Goal: Transaction & Acquisition: Subscribe to service/newsletter

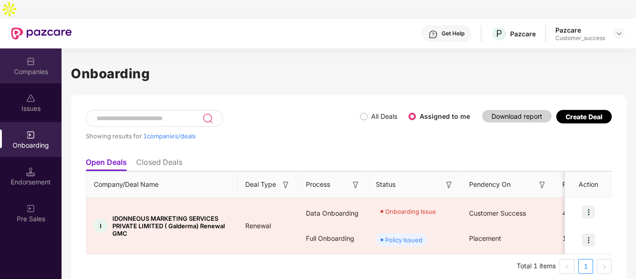
click at [36, 67] on div "Companies" at bounding box center [31, 71] width 62 height 9
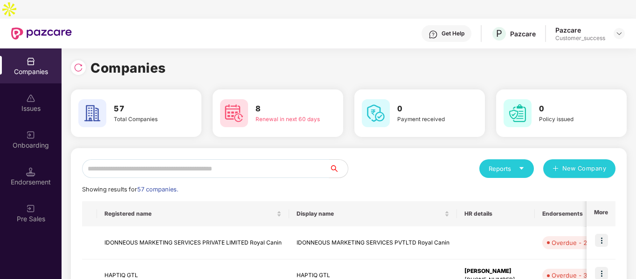
click at [154, 159] on input "text" at bounding box center [205, 168] width 247 height 19
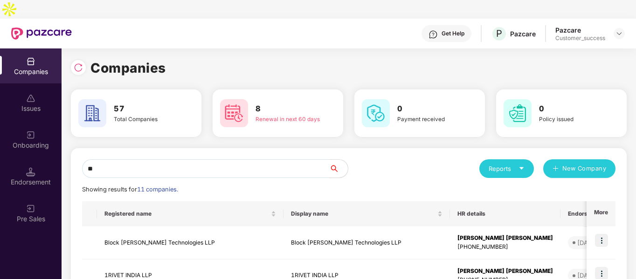
type input "*"
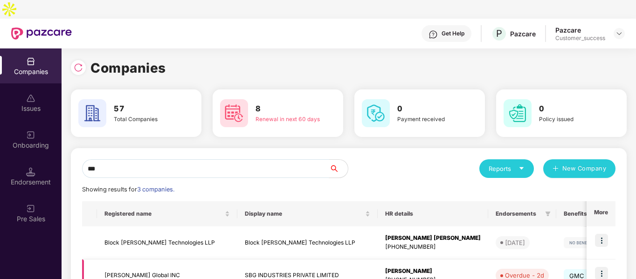
scroll to position [80, 0]
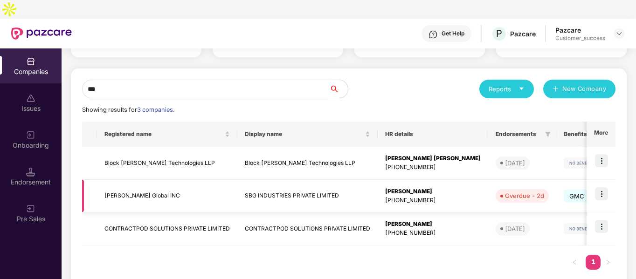
type input "***"
click at [594, 180] on td at bounding box center [600, 196] width 29 height 33
click at [597, 187] on img at bounding box center [601, 193] width 13 height 13
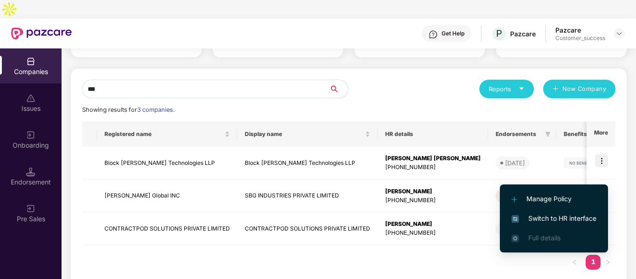
click at [539, 215] on span "Switch to HR interface" at bounding box center [553, 219] width 85 height 10
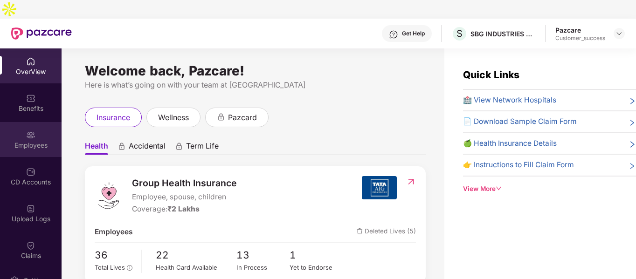
click at [35, 141] on div "Employees" at bounding box center [31, 145] width 62 height 9
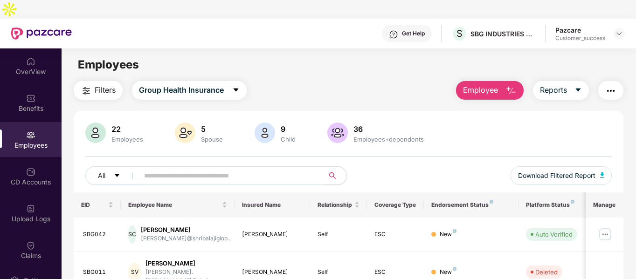
click at [179, 169] on input "text" at bounding box center [227, 176] width 167 height 14
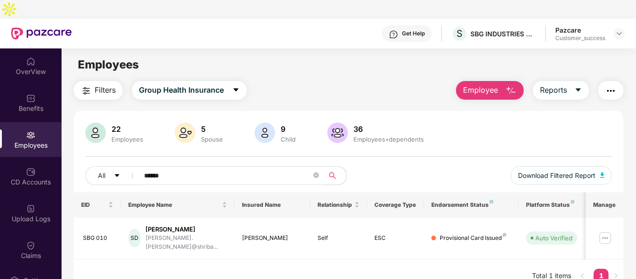
scroll to position [30, 0]
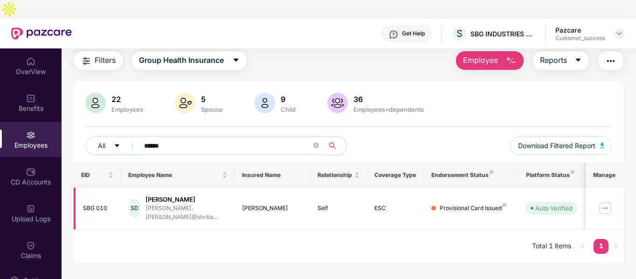
type input "******"
click at [603, 201] on img at bounding box center [605, 208] width 15 height 15
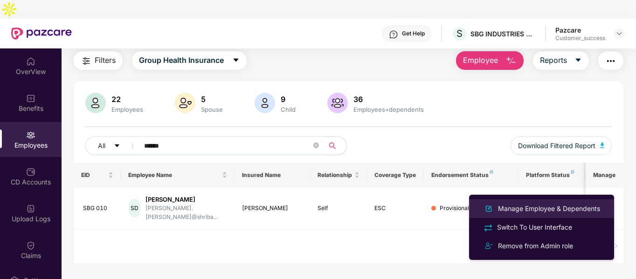
click at [537, 207] on div "Manage Employee & Dependents" at bounding box center [549, 209] width 106 height 10
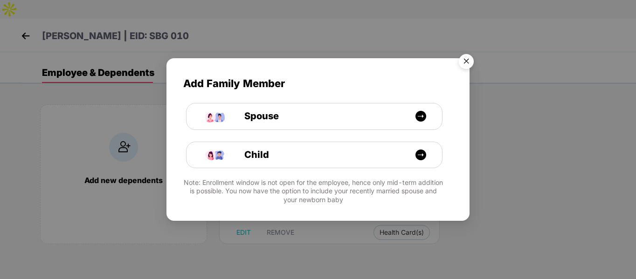
click at [463, 68] on img "Close" at bounding box center [466, 63] width 26 height 26
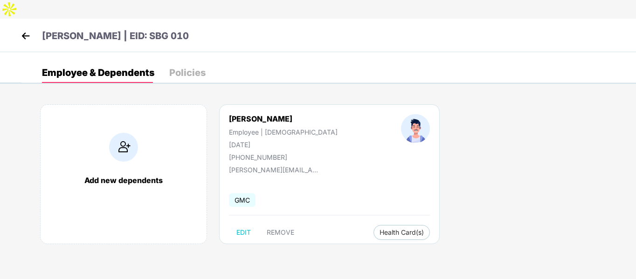
click at [20, 29] on img at bounding box center [26, 36] width 14 height 14
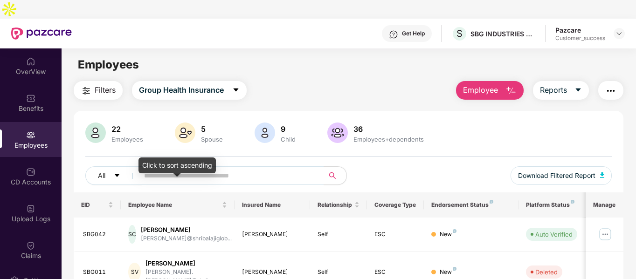
click at [197, 158] on div "Click to sort ascending" at bounding box center [176, 166] width 77 height 16
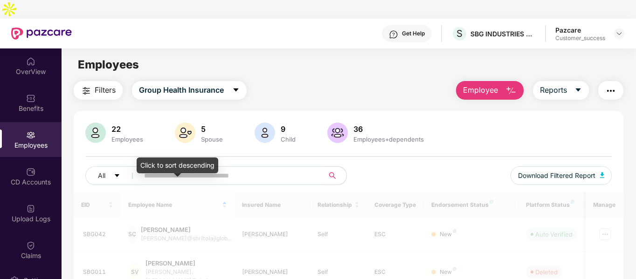
click at [219, 169] on input "text" at bounding box center [227, 176] width 167 height 14
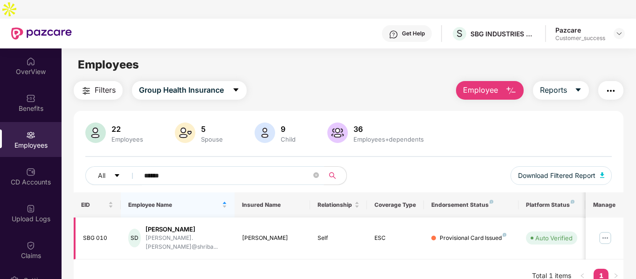
type input "******"
click at [600, 231] on img at bounding box center [605, 238] width 15 height 15
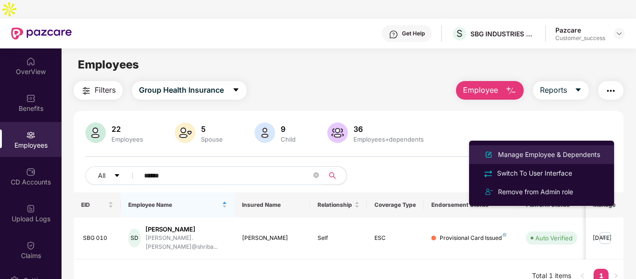
click at [513, 156] on div "Manage Employee & Dependents" at bounding box center [549, 155] width 106 height 10
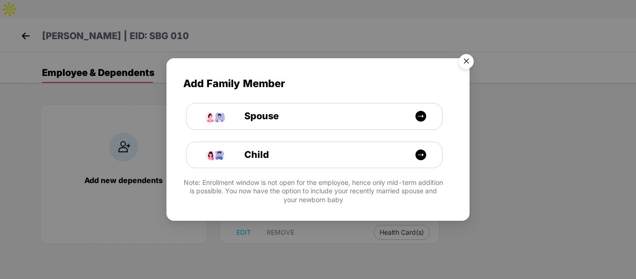
click at [470, 62] on img "Close" at bounding box center [466, 63] width 26 height 26
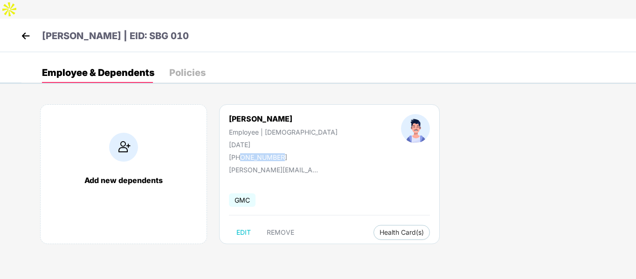
drag, startPoint x: 240, startPoint y: 139, endPoint x: 300, endPoint y: 140, distance: 60.2
click at [300, 140] on div "[PERSON_NAME] Employee | [DEMOGRAPHIC_DATA] [DATE] [PHONE_NUMBER]" at bounding box center [283, 137] width 172 height 47
copy div "9028654602"
click at [23, 29] on img at bounding box center [26, 36] width 14 height 14
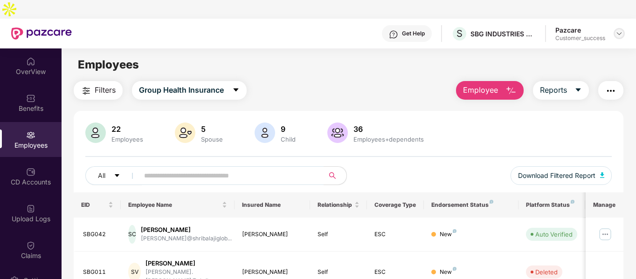
click at [623, 28] on div at bounding box center [619, 33] width 11 height 11
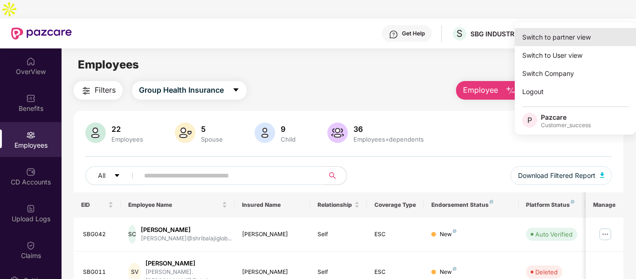
click at [569, 37] on div "Switch to partner view" at bounding box center [575, 37] width 121 height 18
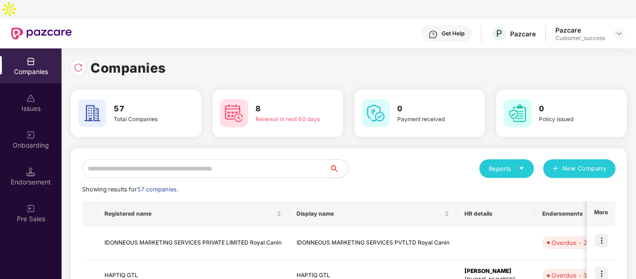
click at [164, 159] on input "text" at bounding box center [205, 168] width 247 height 19
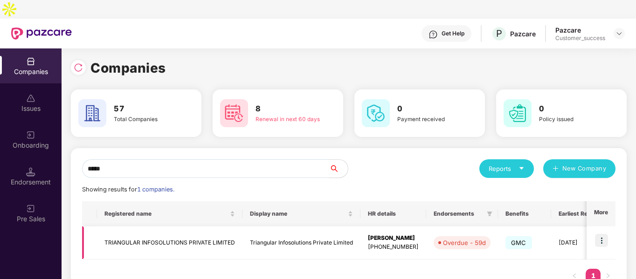
type input "*****"
click at [600, 234] on img at bounding box center [601, 240] width 13 height 13
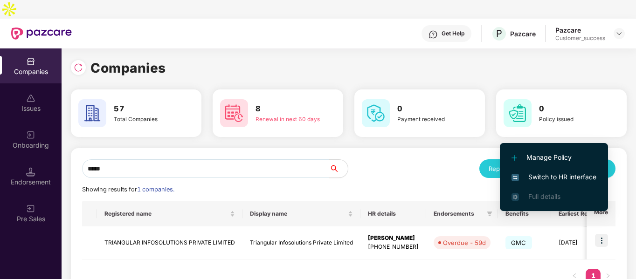
click at [521, 177] on span "Switch to HR interface" at bounding box center [553, 177] width 85 height 10
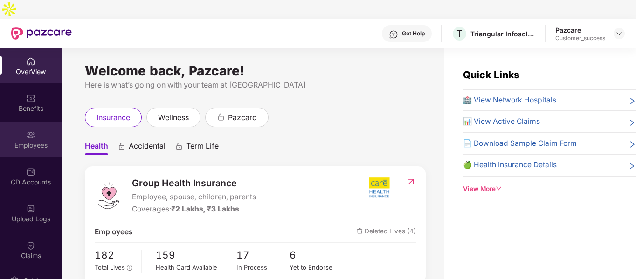
click at [23, 122] on div "Employees" at bounding box center [31, 139] width 62 height 35
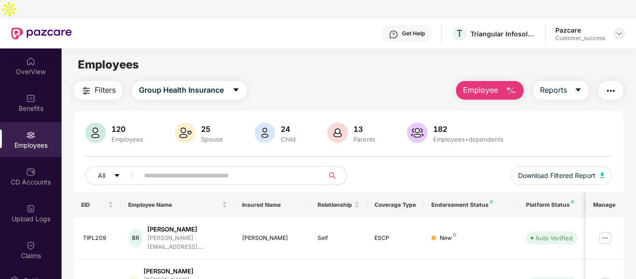
click at [617, 30] on img at bounding box center [618, 33] width 7 height 7
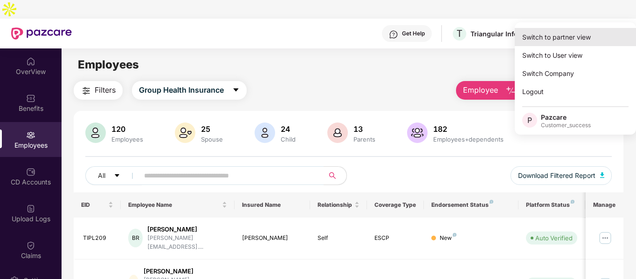
click at [568, 34] on div "Switch to partner view" at bounding box center [575, 37] width 121 height 18
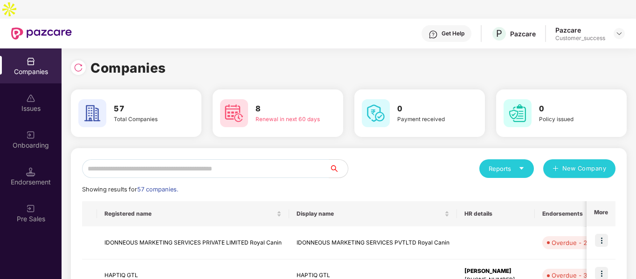
click at [45, 122] on div "Onboarding" at bounding box center [31, 139] width 62 height 35
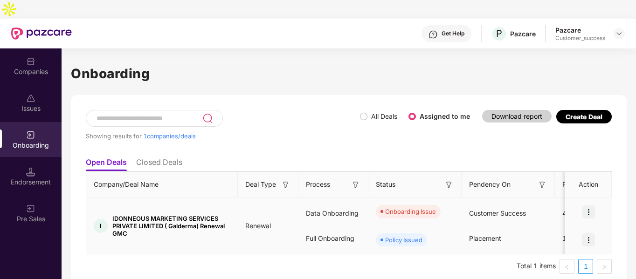
click at [590, 206] on img at bounding box center [588, 212] width 13 height 13
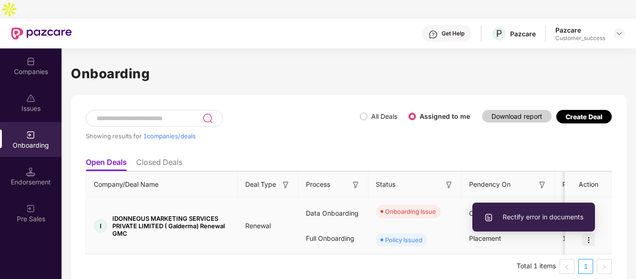
click at [517, 214] on span "Rectify error in documents" at bounding box center [533, 217] width 99 height 10
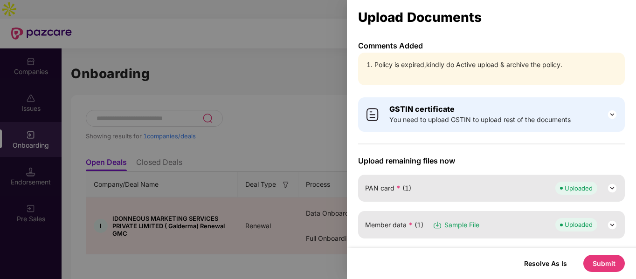
click at [600, 262] on button "Submit" at bounding box center [603, 263] width 41 height 17
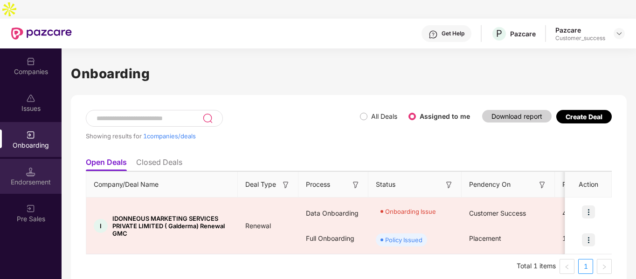
click at [46, 159] on div "Endorsement" at bounding box center [31, 176] width 62 height 35
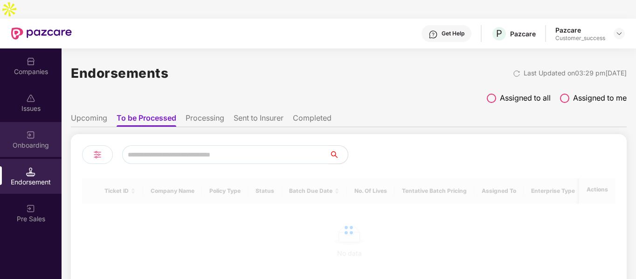
click at [36, 141] on div "Onboarding" at bounding box center [31, 145] width 62 height 9
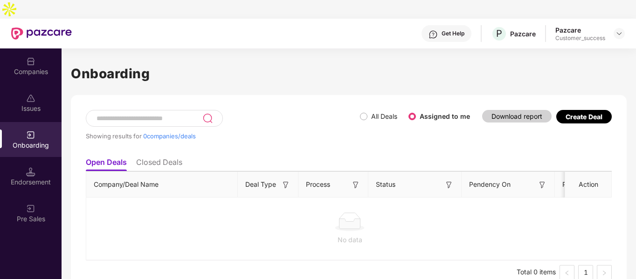
click at [40, 48] on div "Companies" at bounding box center [31, 65] width 62 height 35
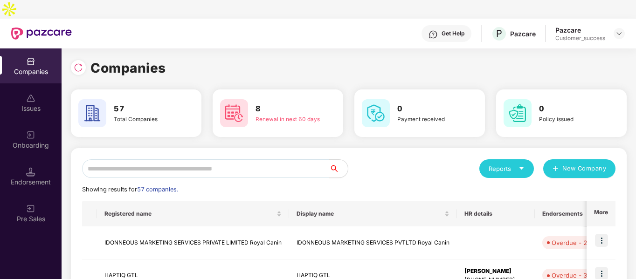
click at [217, 159] on input "text" at bounding box center [205, 168] width 247 height 19
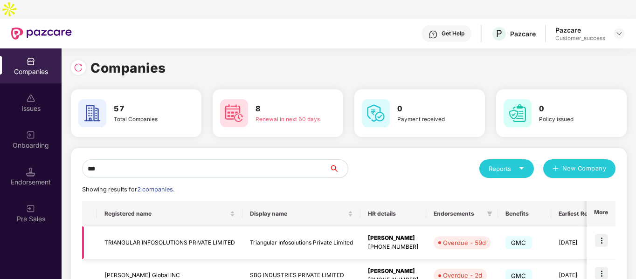
type input "***"
click at [600, 234] on img at bounding box center [601, 240] width 13 height 13
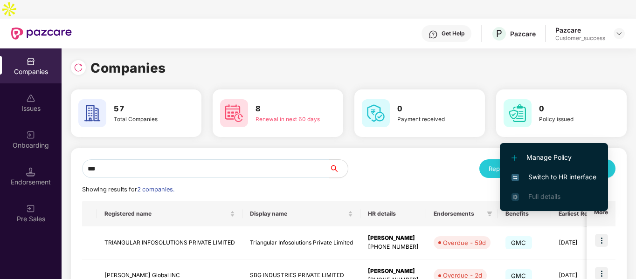
click at [516, 180] on img at bounding box center [514, 177] width 7 height 7
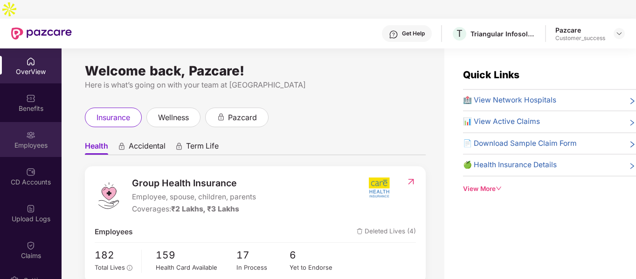
click at [33, 131] on img at bounding box center [30, 135] width 9 height 9
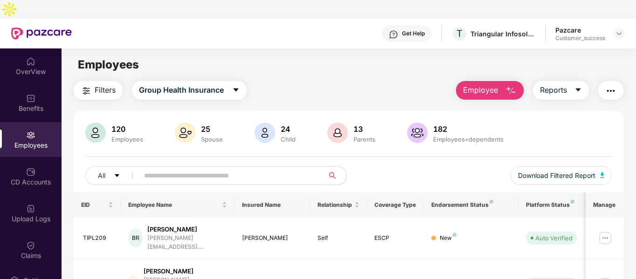
click at [263, 169] on input "text" at bounding box center [227, 176] width 167 height 14
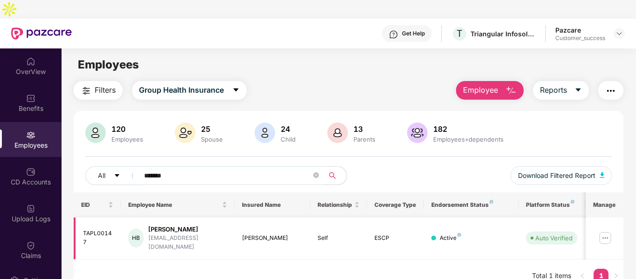
type input "*******"
click at [605, 231] on img at bounding box center [605, 238] width 15 height 15
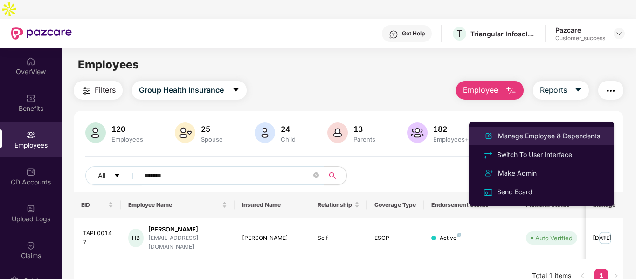
click at [561, 138] on div "Manage Employee & Dependents" at bounding box center [549, 136] width 106 height 10
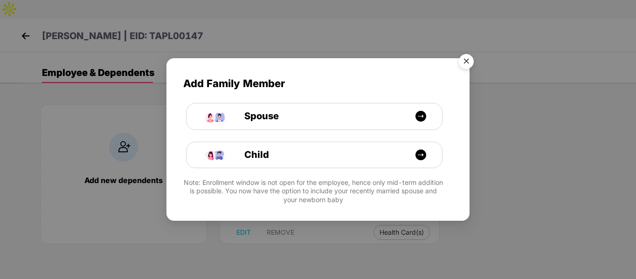
click at [465, 62] on img "Close" at bounding box center [466, 63] width 26 height 26
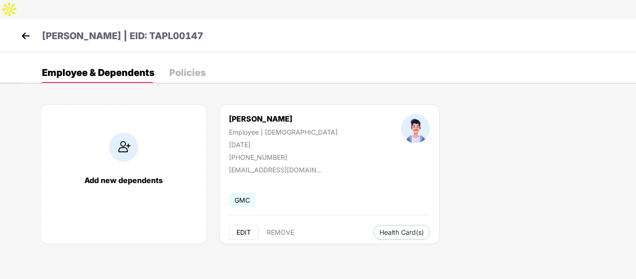
click at [236, 225] on button "EDIT" at bounding box center [243, 232] width 29 height 15
select select "****"
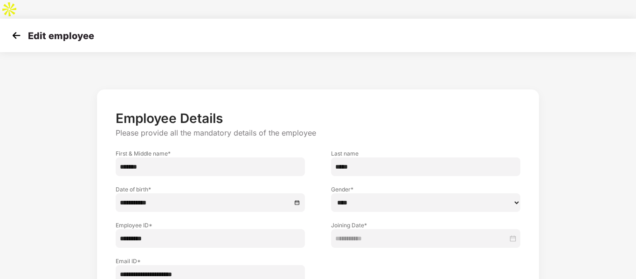
click at [200, 265] on input "**********" at bounding box center [210, 274] width 189 height 19
type input "*"
paste input "**********"
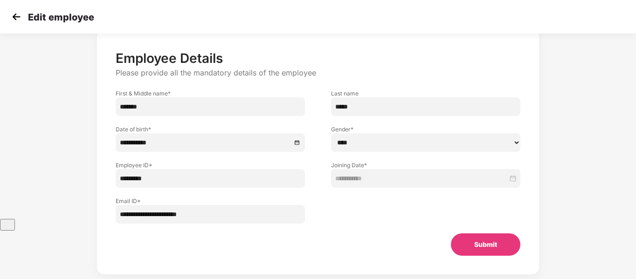
type input "**********"
click at [477, 214] on div "**********" at bounding box center [318, 153] width 404 height 206
click at [475, 234] on button "Submit" at bounding box center [485, 245] width 69 height 22
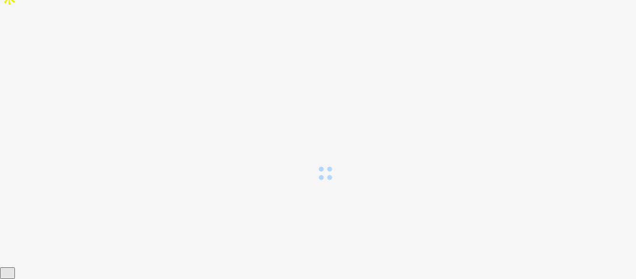
scroll to position [0, 0]
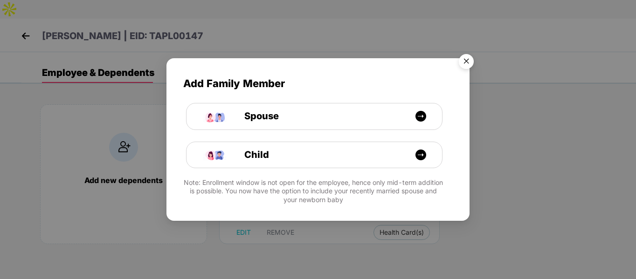
click at [470, 57] on img "Close" at bounding box center [466, 63] width 26 height 26
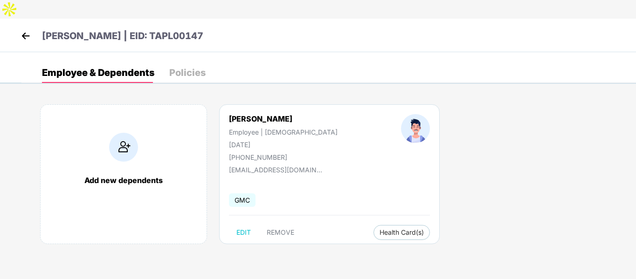
click at [27, 29] on img at bounding box center [26, 36] width 14 height 14
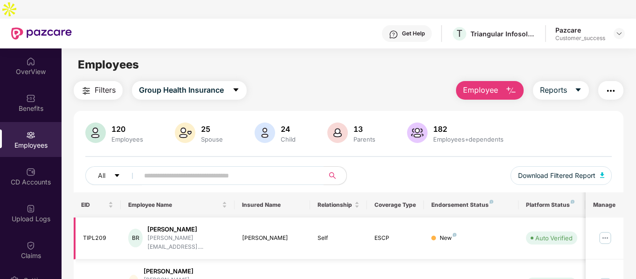
scroll to position [58, 0]
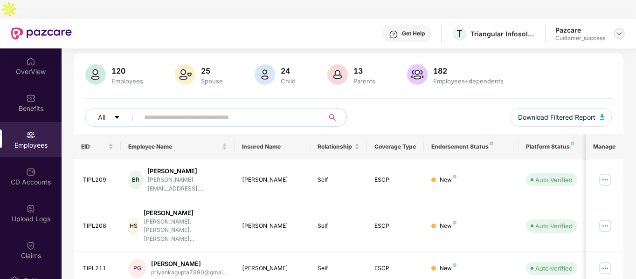
click at [618, 30] on img at bounding box center [618, 33] width 7 height 7
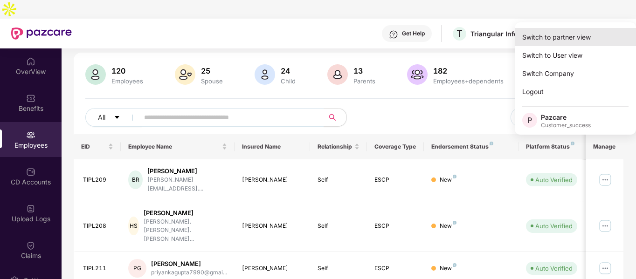
click at [546, 41] on div "Switch to partner view" at bounding box center [575, 37] width 121 height 18
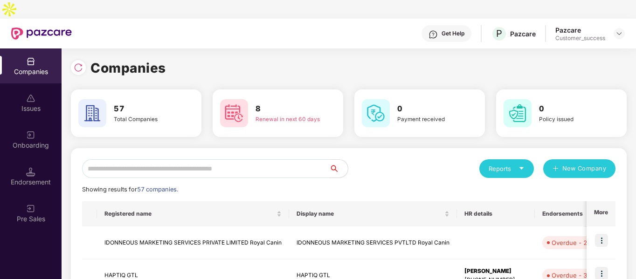
click at [234, 159] on input "text" at bounding box center [205, 168] width 247 height 19
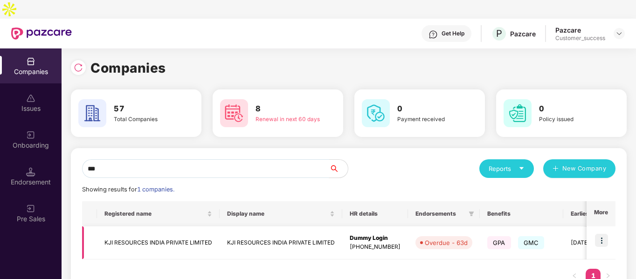
type input "***"
click at [600, 234] on img at bounding box center [601, 240] width 13 height 13
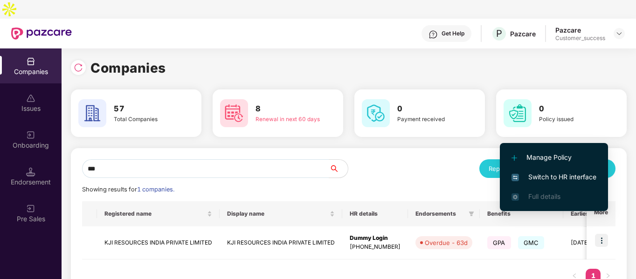
click at [540, 178] on span "Switch to HR interface" at bounding box center [553, 177] width 85 height 10
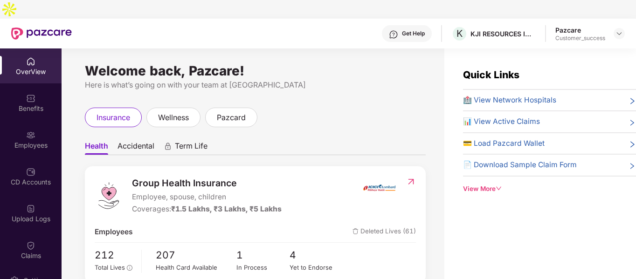
click at [20, 122] on div "Employees" at bounding box center [31, 139] width 62 height 35
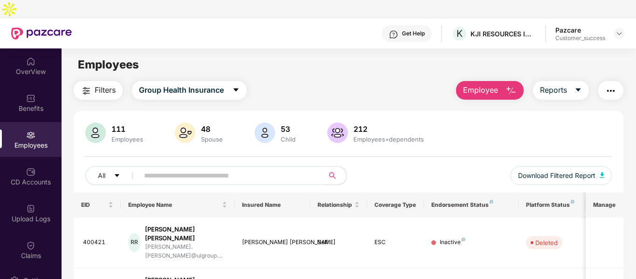
click at [182, 169] on input "text" at bounding box center [227, 176] width 167 height 14
paste input "*****"
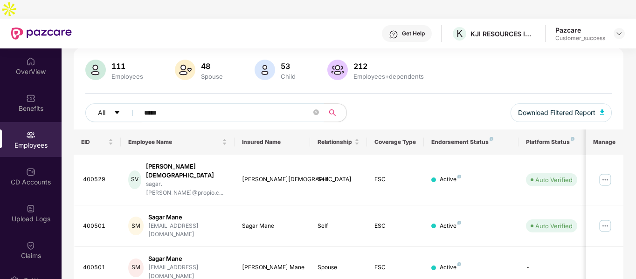
scroll to position [90, 0]
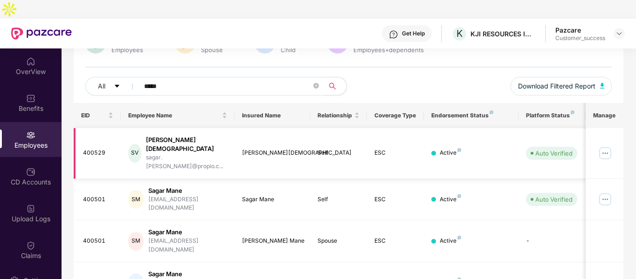
type input "*****"
click at [606, 146] on img at bounding box center [605, 153] width 15 height 15
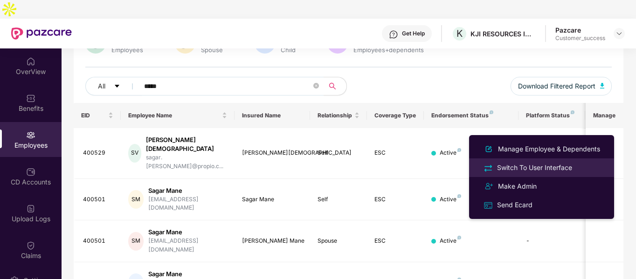
click at [524, 170] on div "Switch To User Interface" at bounding box center [534, 168] width 79 height 10
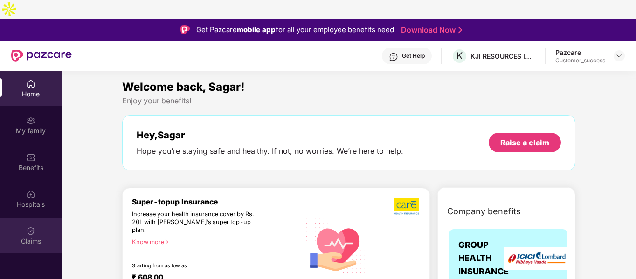
click at [29, 227] on img at bounding box center [30, 231] width 9 height 9
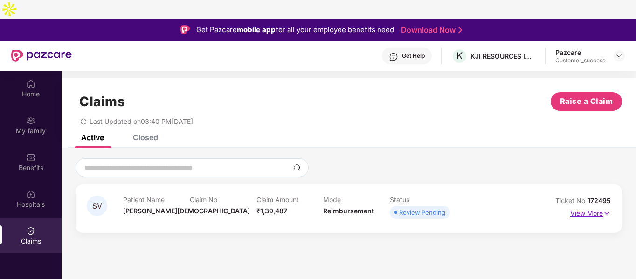
click at [607, 208] on img at bounding box center [607, 213] width 8 height 10
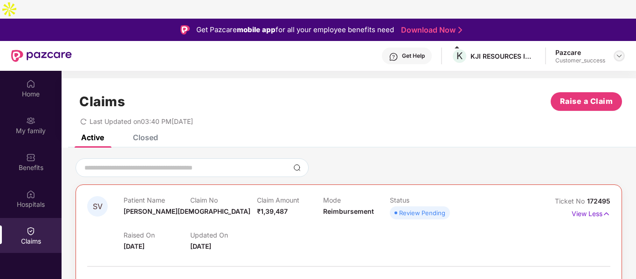
click at [619, 52] on img at bounding box center [618, 55] width 7 height 7
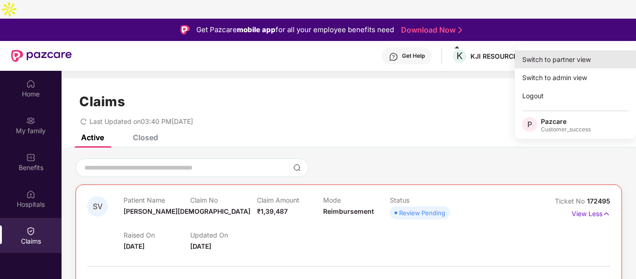
click at [565, 58] on div "Switch to partner view" at bounding box center [575, 59] width 121 height 18
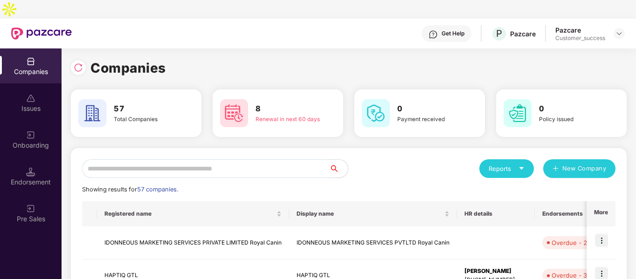
click at [282, 159] on input "text" at bounding box center [205, 168] width 247 height 19
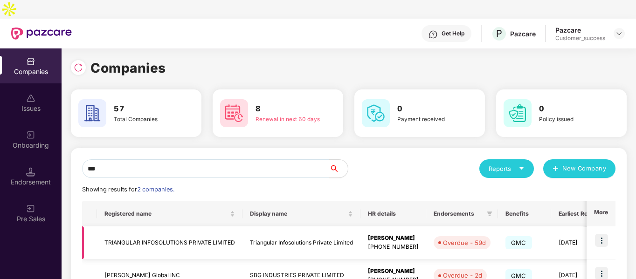
type input "***"
click at [601, 234] on img at bounding box center [601, 240] width 13 height 13
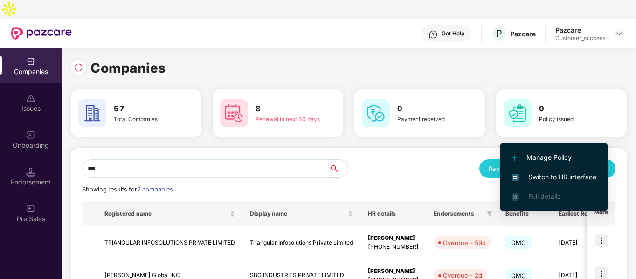
click at [533, 182] on span "Switch to HR interface" at bounding box center [553, 177] width 85 height 10
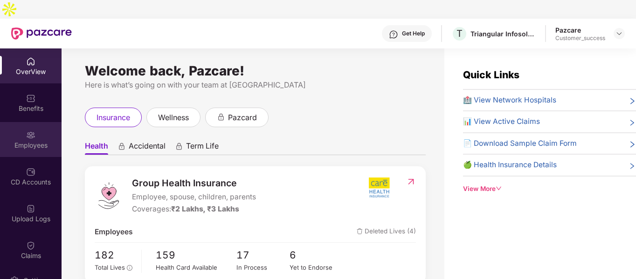
click at [17, 141] on div "Employees" at bounding box center [31, 145] width 62 height 9
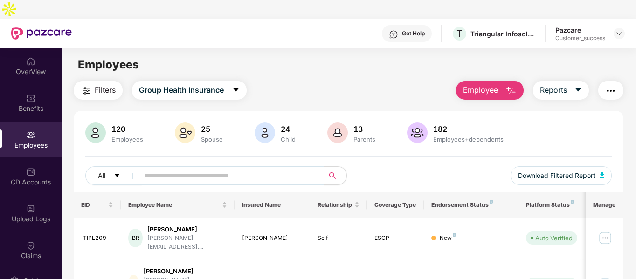
click at [280, 169] on input "text" at bounding box center [227, 176] width 167 height 14
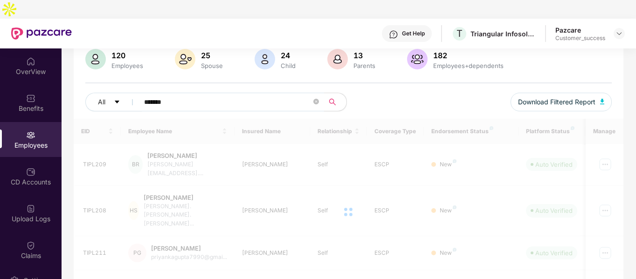
scroll to position [30, 0]
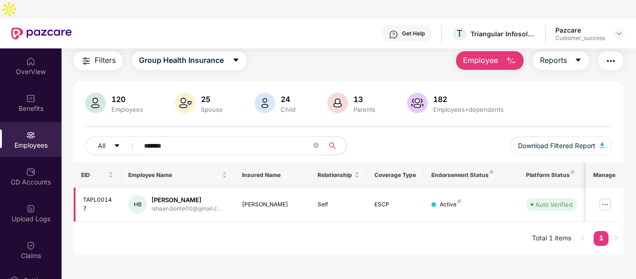
type input "*******"
click at [606, 197] on img at bounding box center [605, 204] width 15 height 15
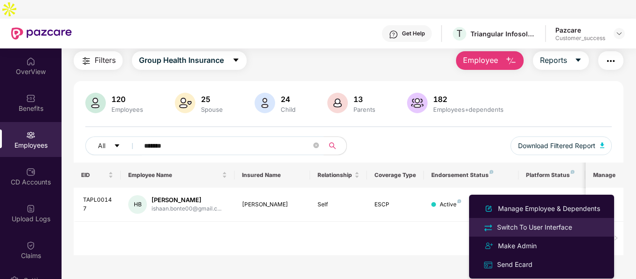
click at [502, 225] on div "Switch To User Interface" at bounding box center [534, 227] width 79 height 10
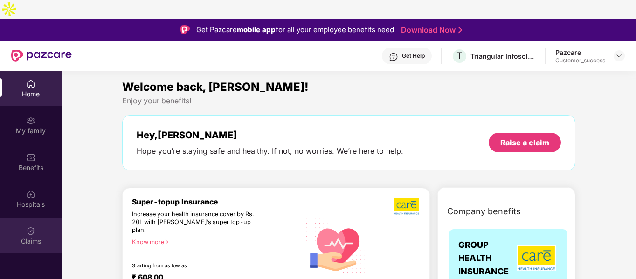
click at [23, 218] on div "Claims" at bounding box center [31, 235] width 62 height 35
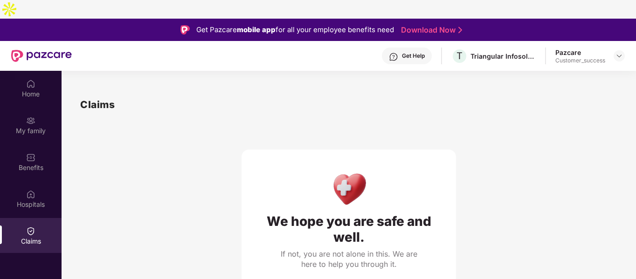
scroll to position [52, 0]
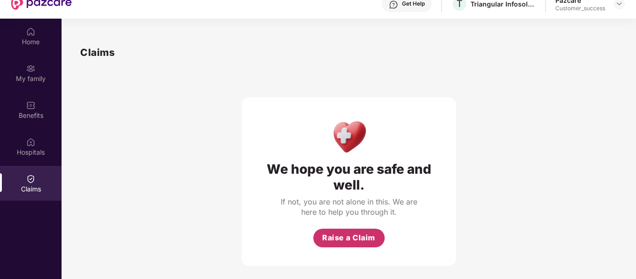
click at [358, 232] on span "Raise a Claim" at bounding box center [348, 238] width 53 height 12
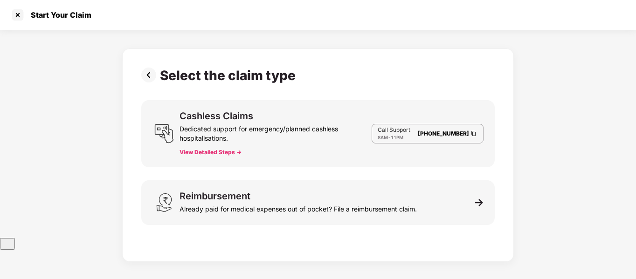
scroll to position [22, 0]
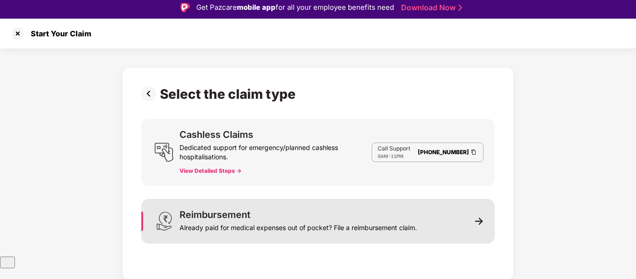
click at [316, 220] on div "Already paid for medical expenses out of pocket? File a reimbursement claim." at bounding box center [297, 226] width 237 height 13
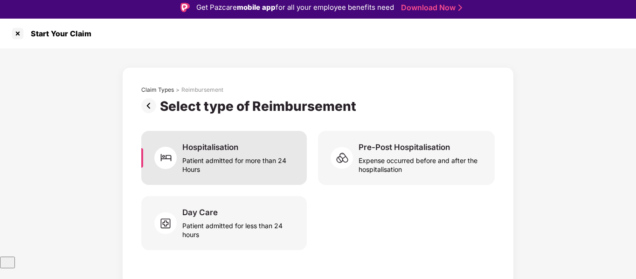
click at [251, 152] on div "Patient admitted for more than 24 Hours" at bounding box center [238, 162] width 113 height 21
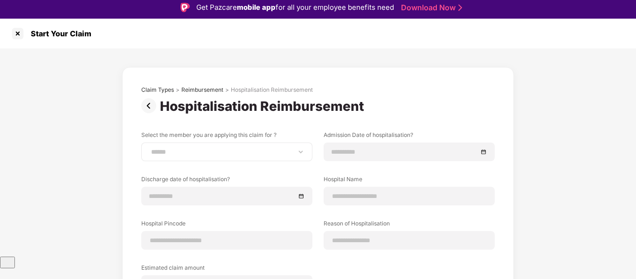
click at [258, 143] on div "**********" at bounding box center [226, 152] width 171 height 19
click at [187, 148] on select "**********" at bounding box center [226, 151] width 155 height 7
select select "**********"
click at [149, 148] on select "**********" at bounding box center [226, 151] width 155 height 7
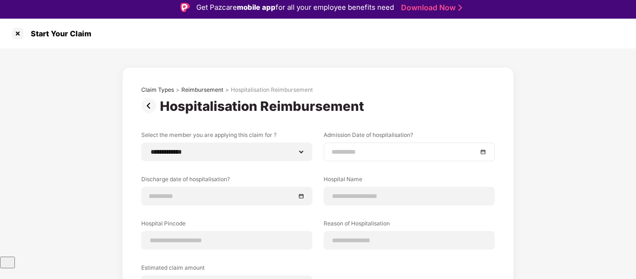
click at [332, 143] on div at bounding box center [409, 152] width 171 height 19
